Goal: Browse casually: Explore the website without a specific task or goal

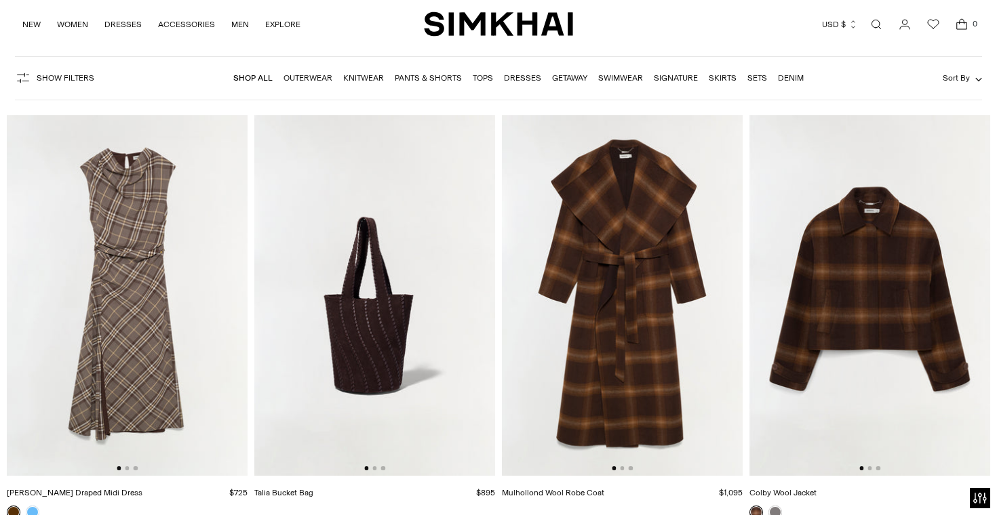
scroll to position [75, 0]
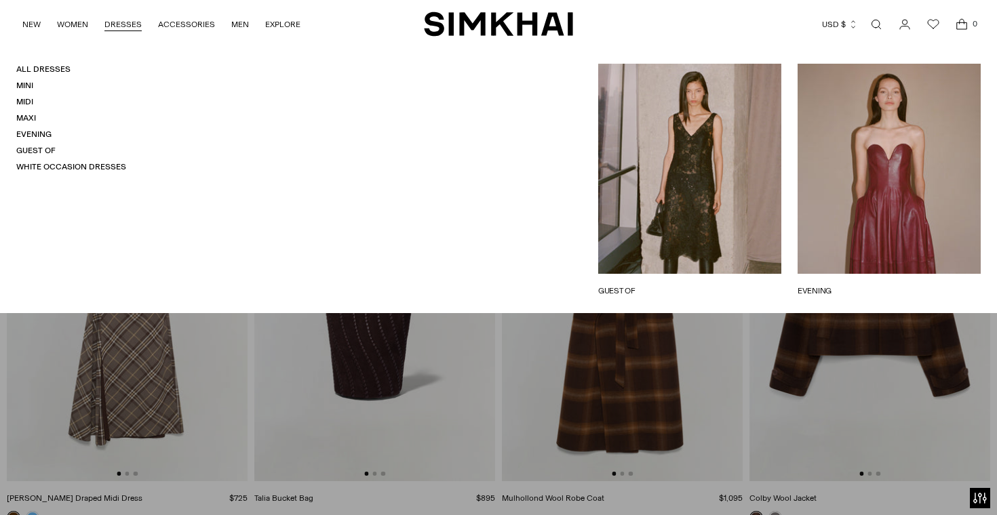
click at [117, 26] on link "DRESSES" at bounding box center [122, 24] width 37 height 30
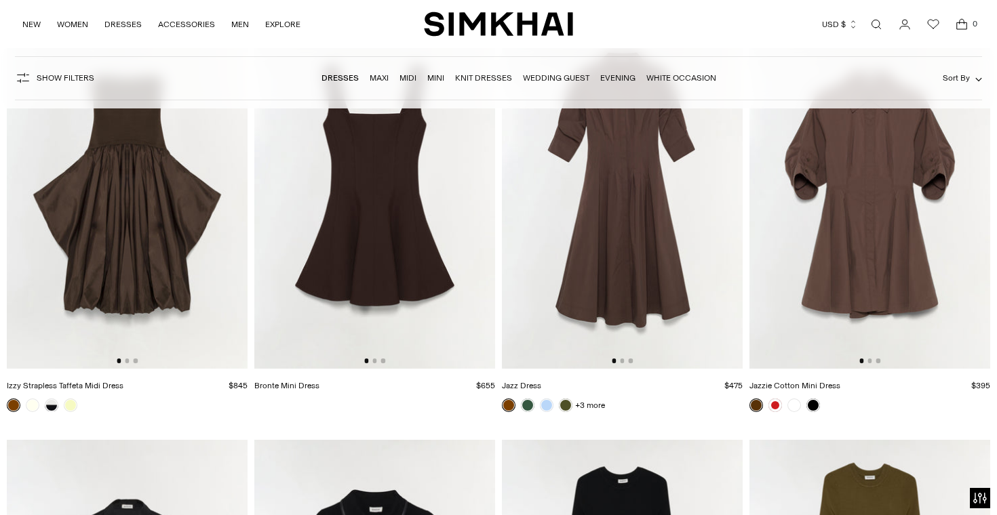
scroll to position [4068, 0]
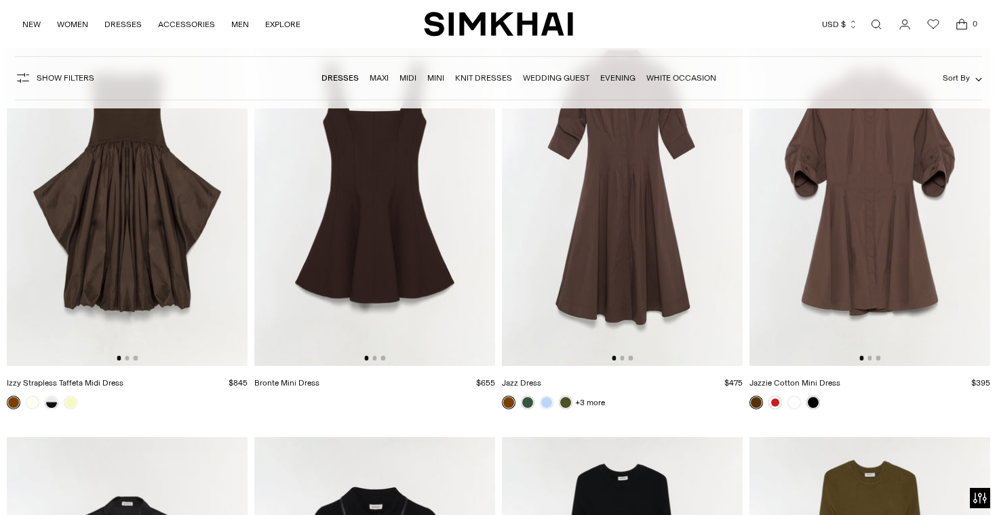
click at [877, 28] on link "Open search modal" at bounding box center [875, 24] width 27 height 27
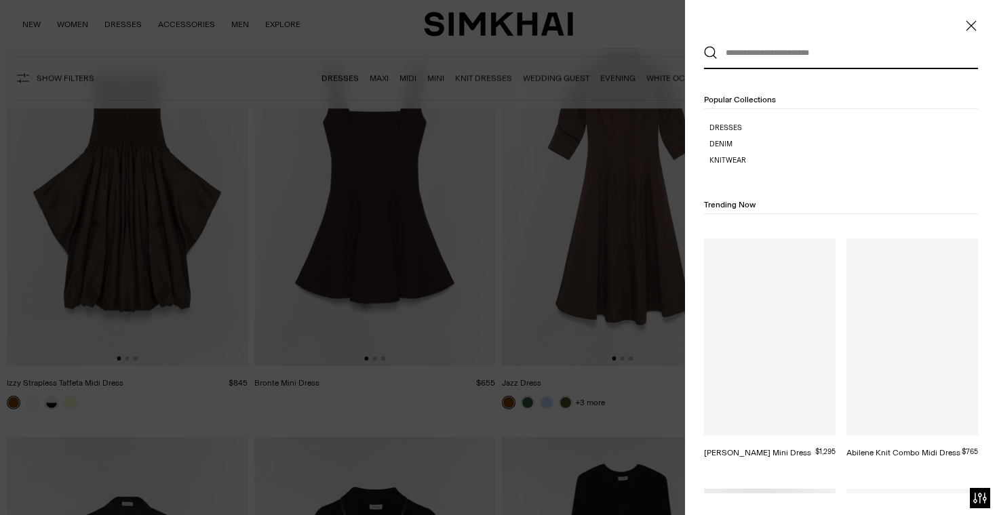
scroll to position [0, 0]
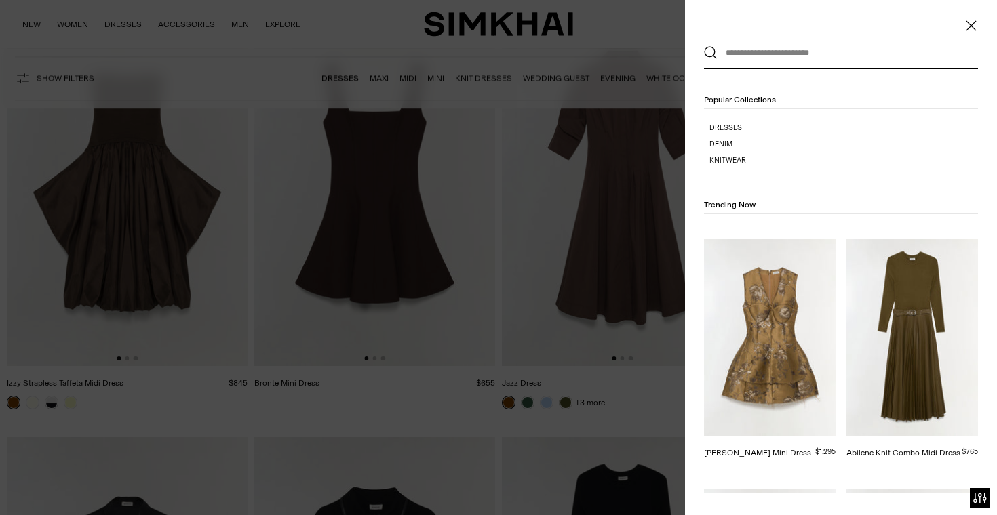
type input "*"
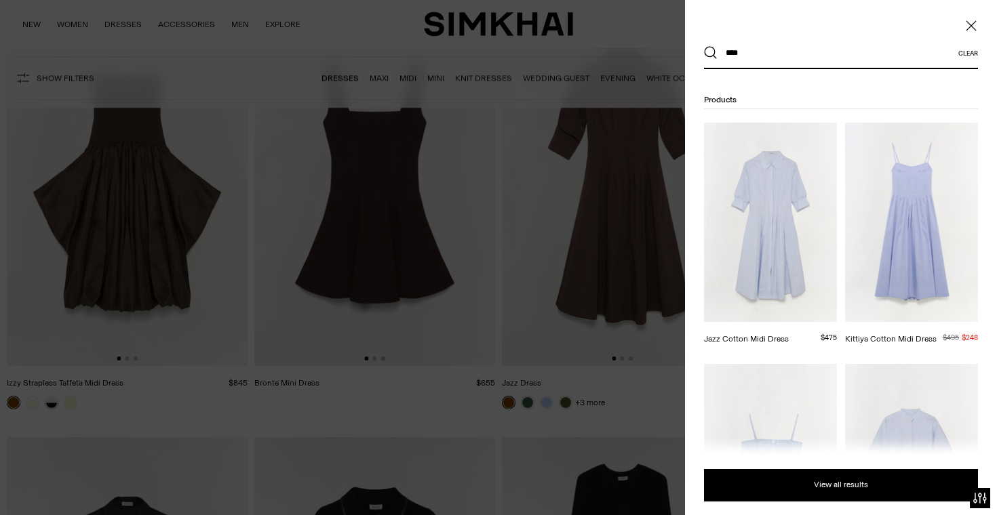
type input "****"
click at [704, 46] on button "Search" at bounding box center [711, 53] width 14 height 14
click at [98, 188] on div at bounding box center [498, 257] width 997 height 515
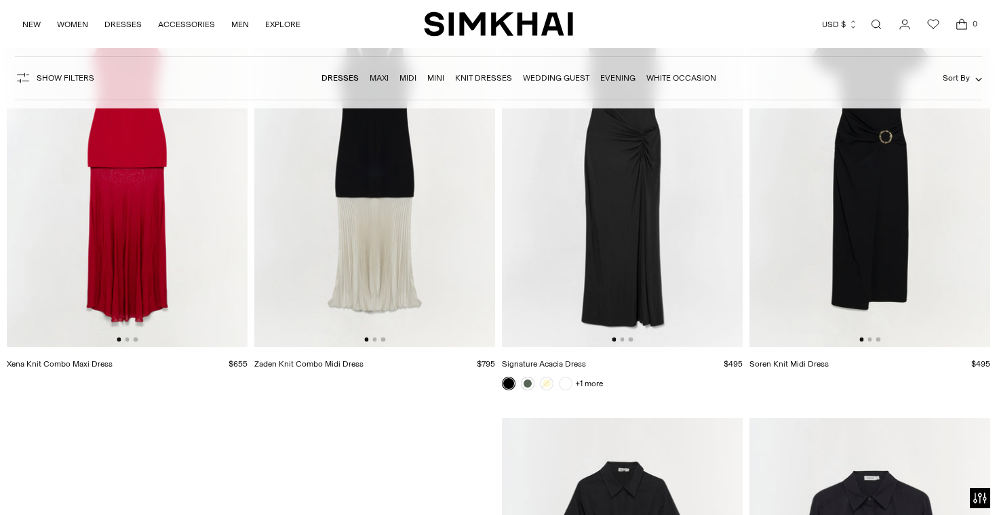
scroll to position [9803, 0]
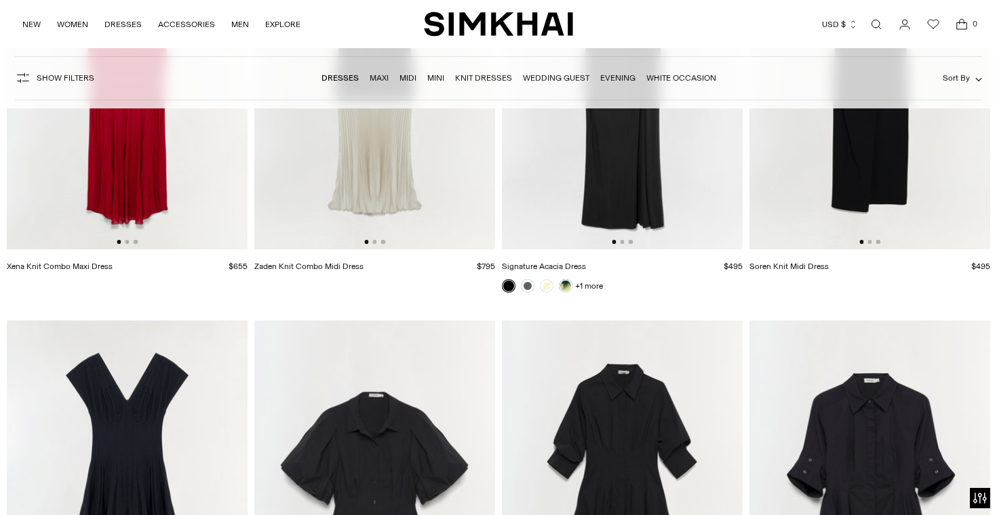
click at [421, 210] on img at bounding box center [374, 69] width 241 height 361
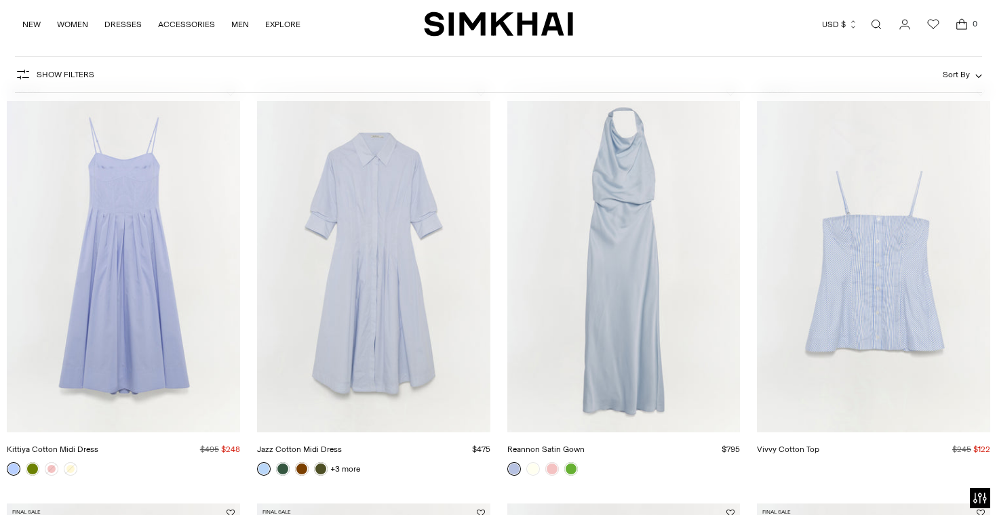
scroll to position [182, 0]
click at [816, 444] on link "Vivvy Cotton Top" at bounding box center [788, 448] width 62 height 9
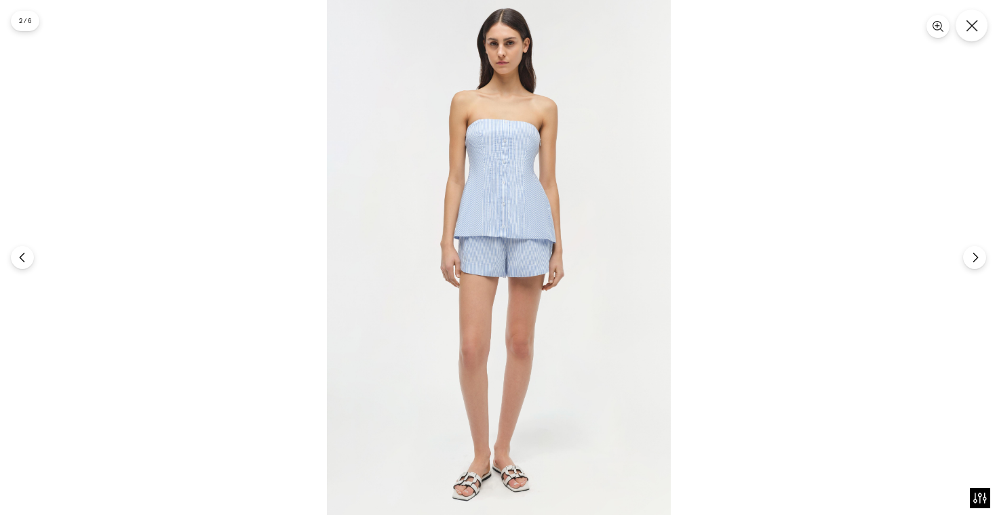
click at [980, 18] on button "Close" at bounding box center [971, 25] width 32 height 32
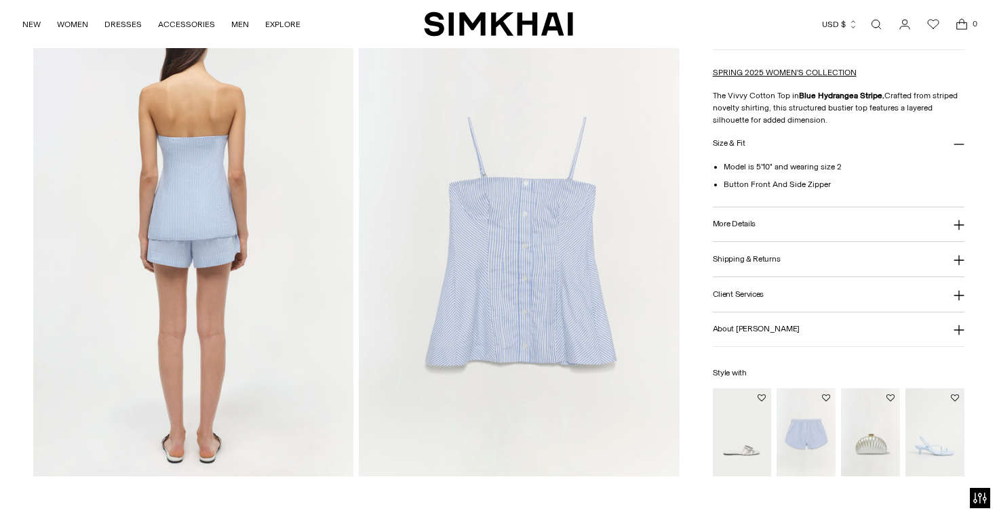
scroll to position [1246, 0]
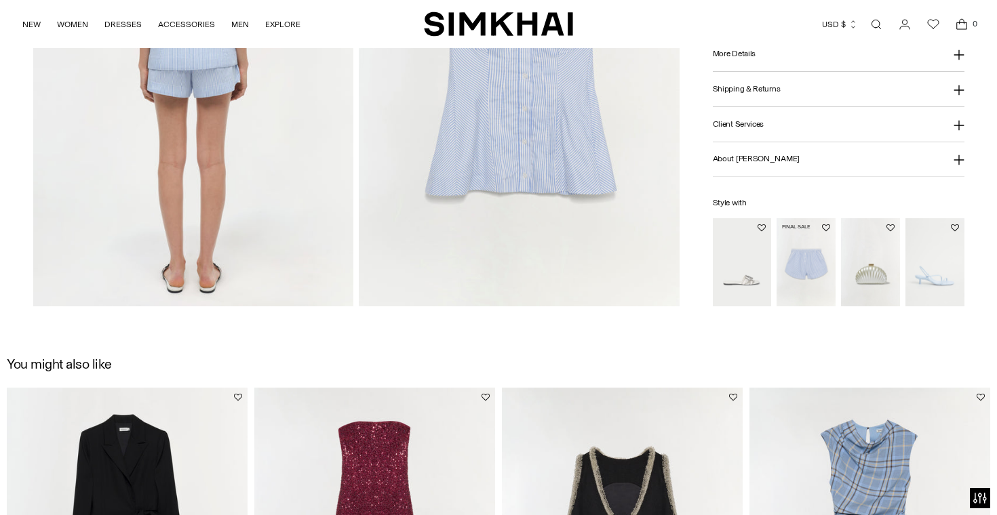
click at [0, 0] on img "Sarah Cotton Short" at bounding box center [0, 0] width 0 height 0
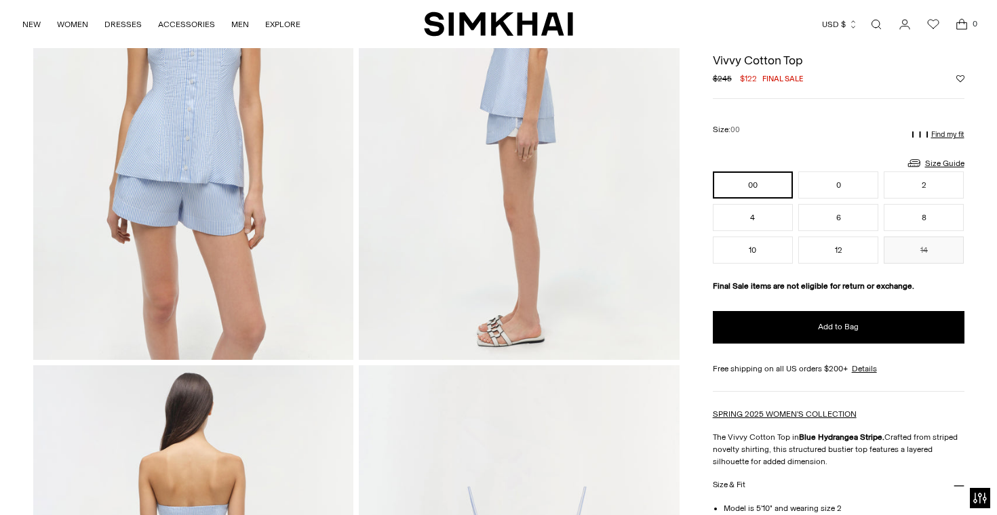
scroll to position [709, 0]
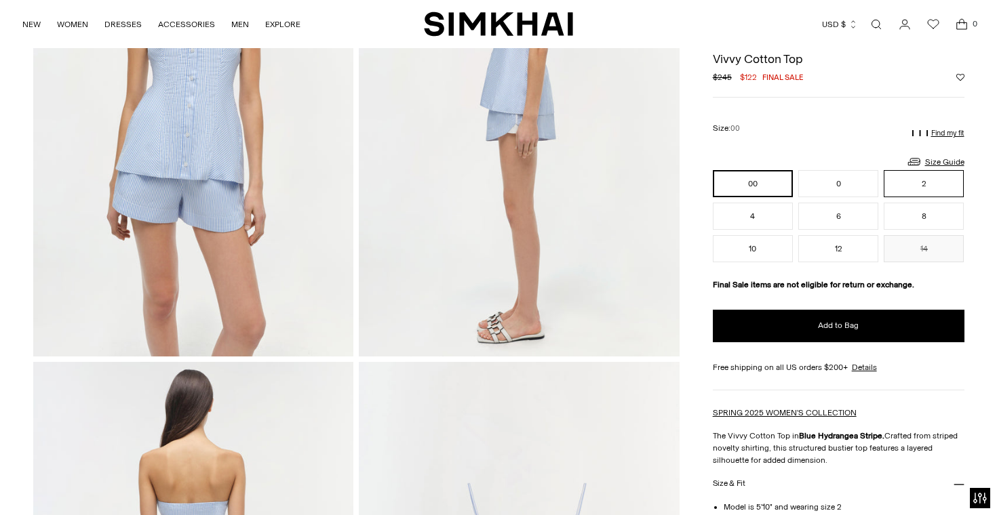
click at [952, 172] on button "2" at bounding box center [924, 183] width 80 height 27
click at [795, 218] on div "00 0 2 4 6 8 10 12 14 ** * * * * * ** ** **" at bounding box center [839, 216] width 252 height 92
click at [774, 218] on button "4" at bounding box center [753, 216] width 80 height 27
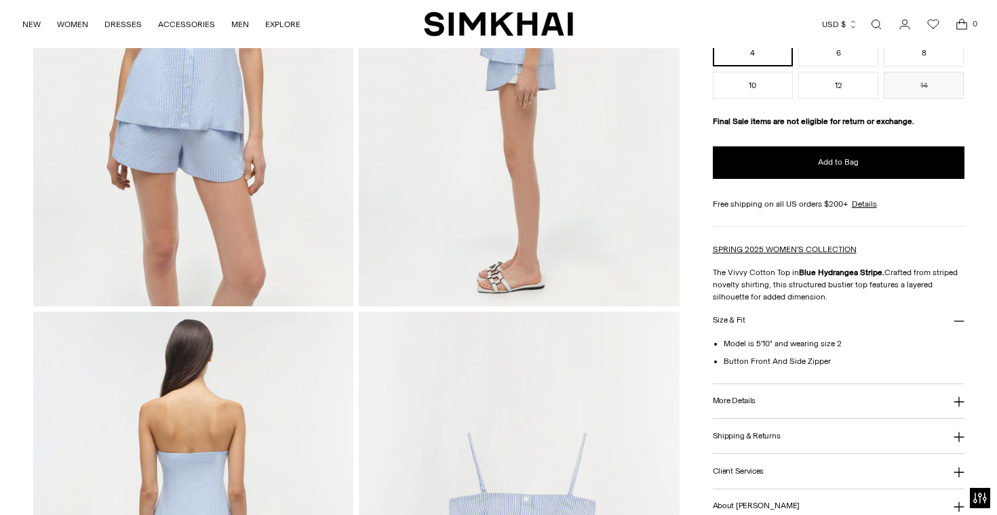
scroll to position [1071, 0]
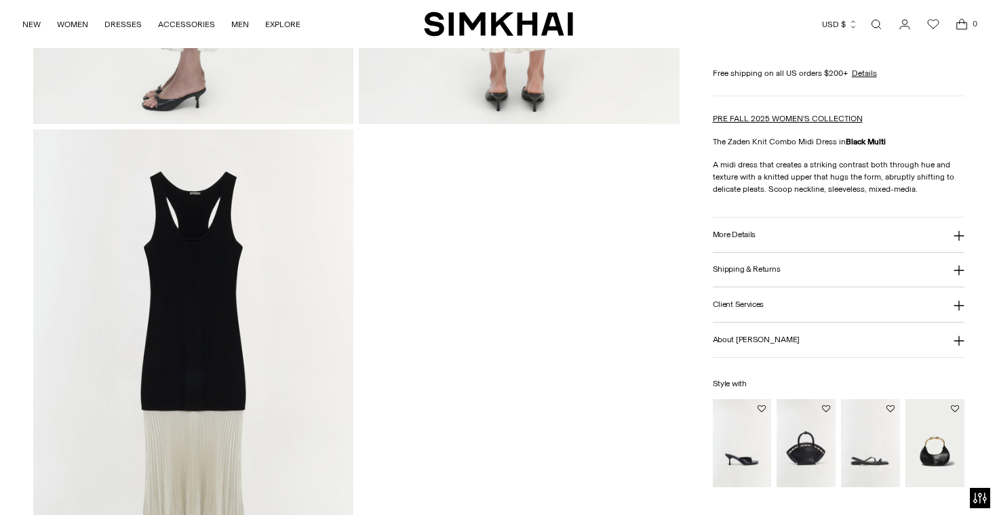
scroll to position [1970, 0]
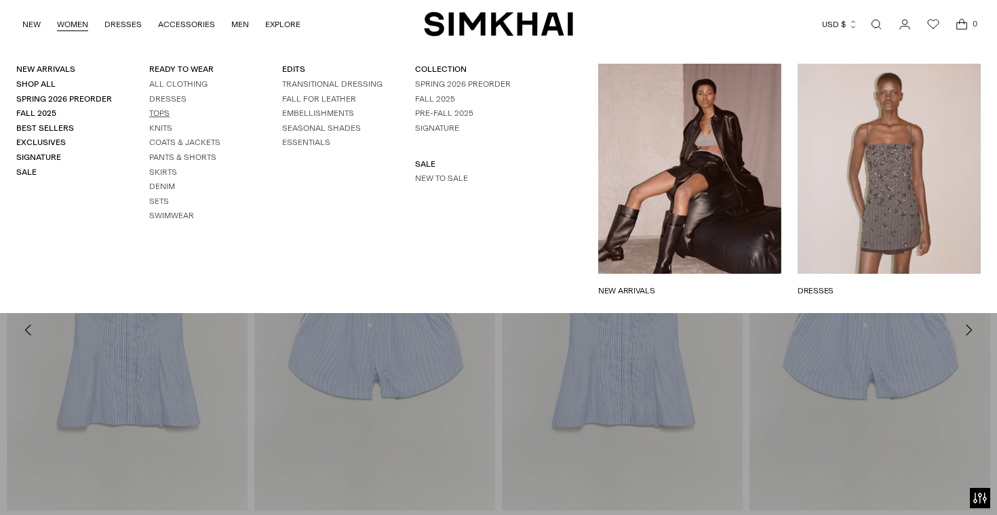
click at [155, 112] on link "Tops" at bounding box center [159, 112] width 20 height 9
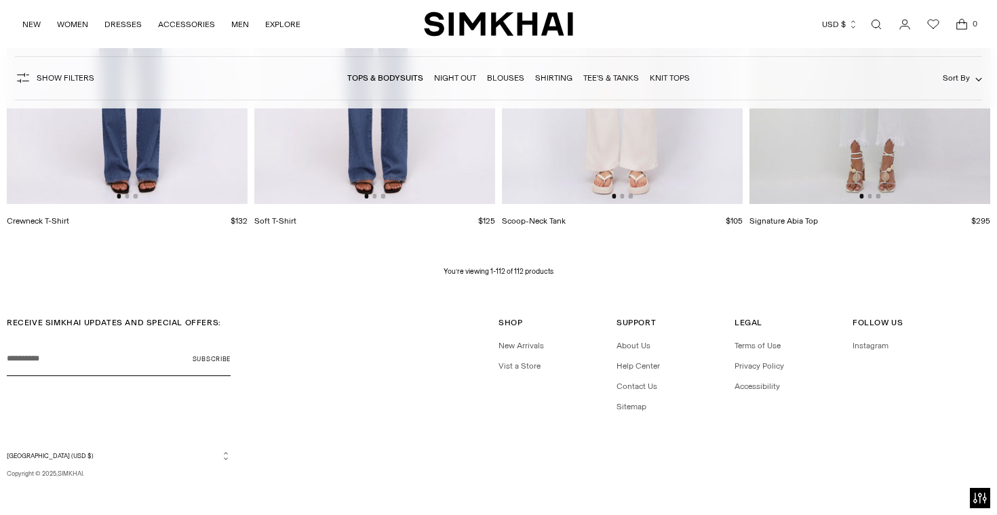
scroll to position [11969, 0]
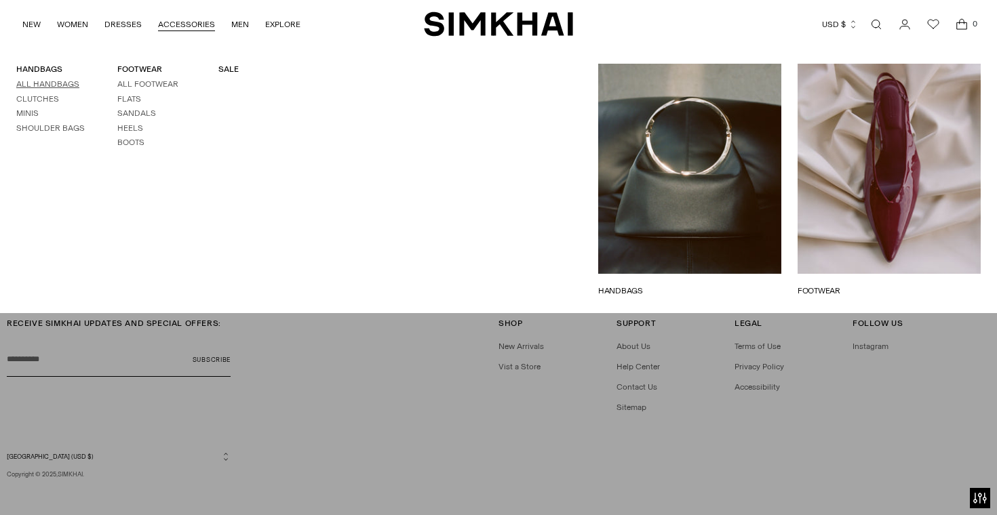
click at [63, 83] on link "All Handbags" at bounding box center [47, 83] width 63 height 9
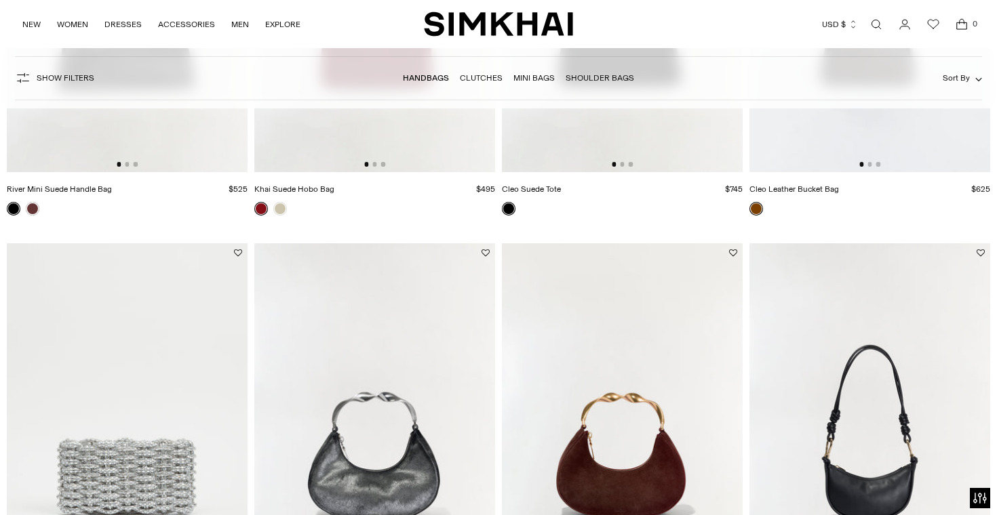
scroll to position [1130, 0]
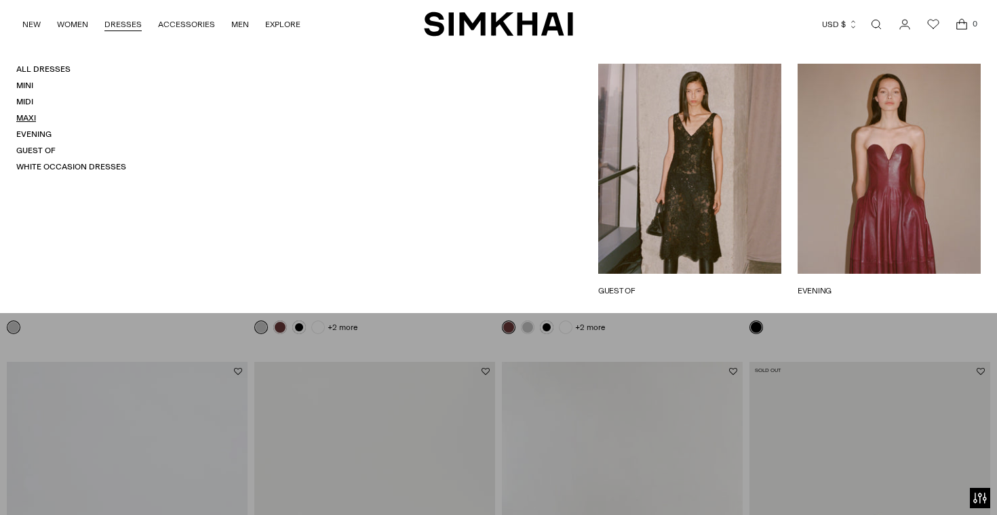
click at [29, 120] on link "Maxi" at bounding box center [26, 117] width 20 height 9
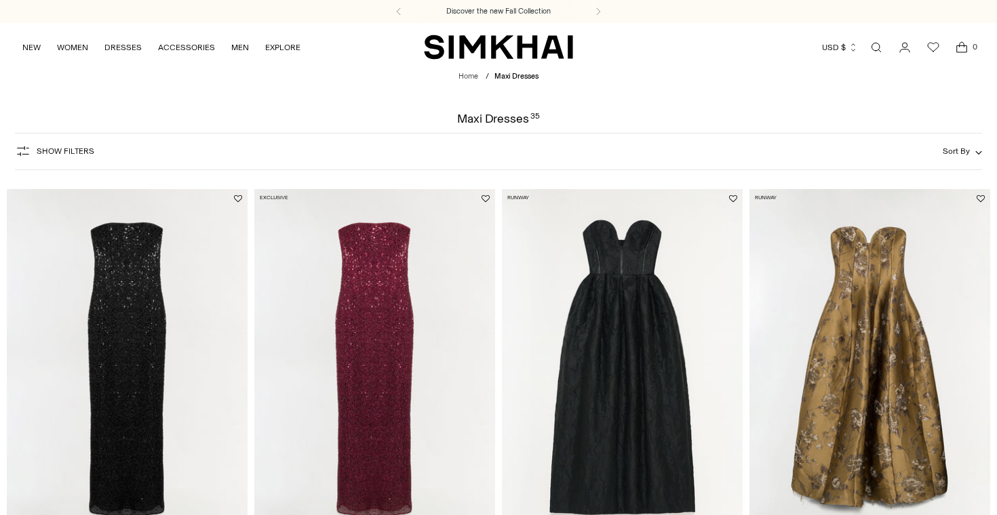
scroll to position [168, 0]
